Goal: Task Accomplishment & Management: Complete application form

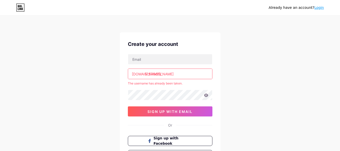
click at [154, 75] on input "[PERSON_NAME]" at bounding box center [170, 74] width 84 height 10
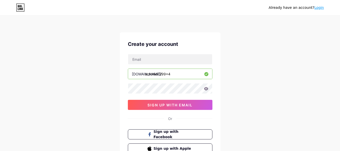
type input "antonio2299x4"
click at [170, 62] on input "text" at bounding box center [170, 59] width 84 height 10
type input "[EMAIL_ADDRESS][DOMAIN_NAME]"
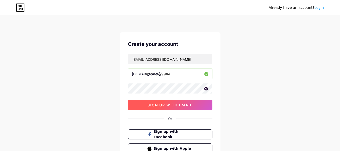
click at [181, 109] on button "sign up with email" at bounding box center [170, 105] width 85 height 10
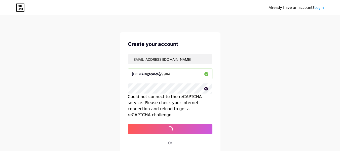
click at [208, 89] on icon at bounding box center [206, 89] width 5 height 4
click at [205, 88] on icon at bounding box center [206, 89] width 4 height 4
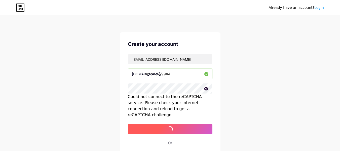
click at [185, 127] on span "sign up with email" at bounding box center [169, 129] width 45 height 4
